Goal: Task Accomplishment & Management: Manage account settings

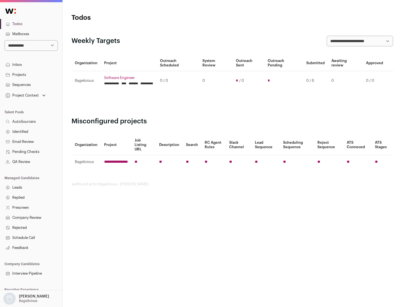
click at [31, 75] on link "Projects" at bounding box center [31, 75] width 62 height 10
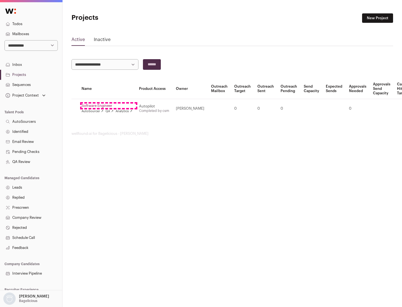
click at [109, 106] on link "Software Engineer" at bounding box center [107, 106] width 51 height 4
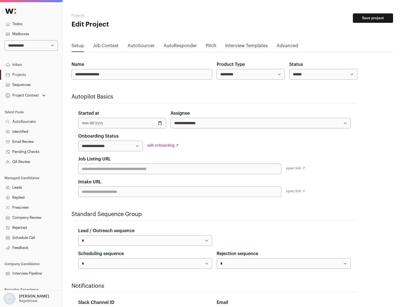
click at [373, 18] on button "Save project" at bounding box center [373, 17] width 40 height 9
